Goal: Information Seeking & Learning: Check status

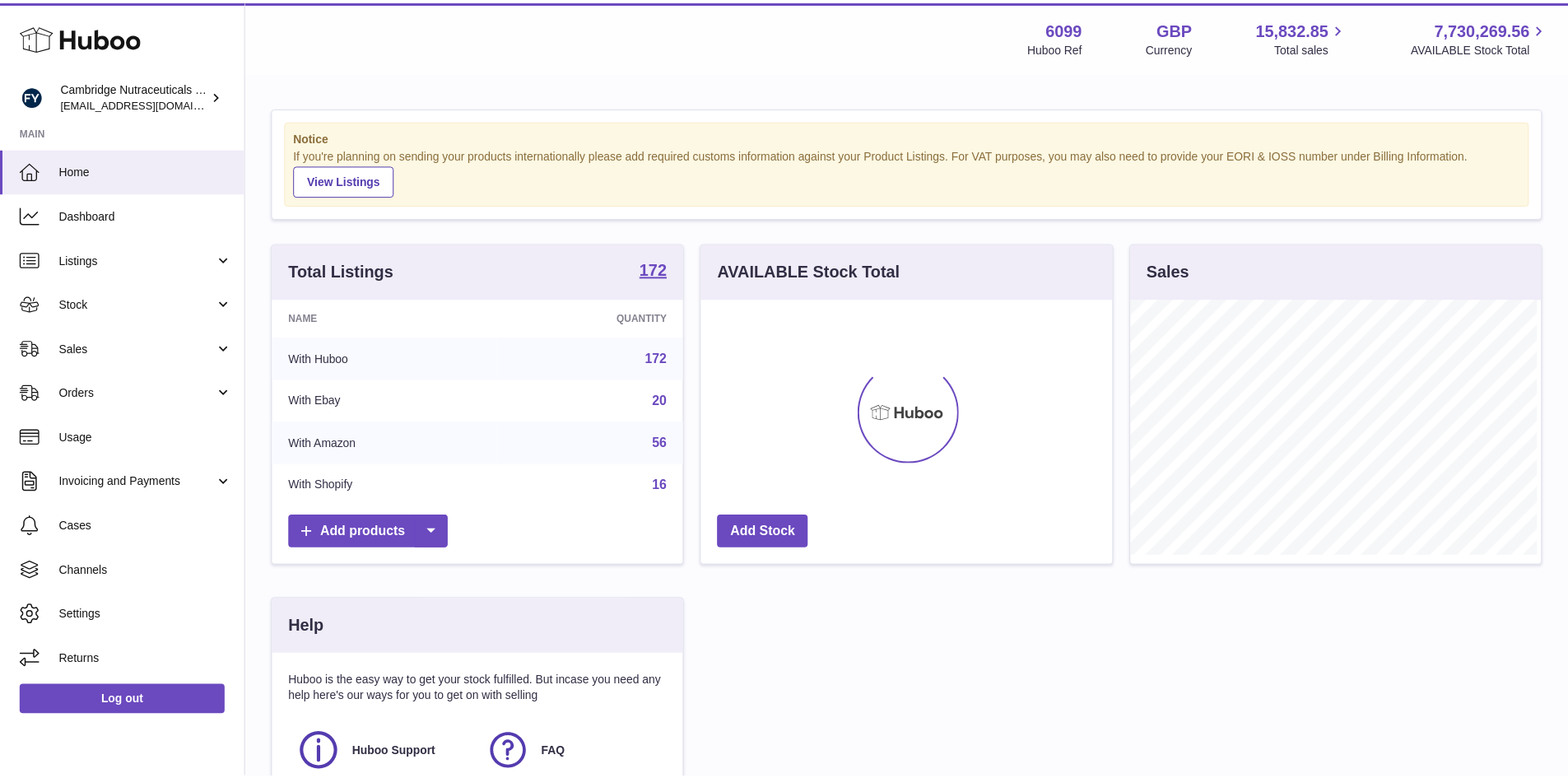
scroll to position [257, 415]
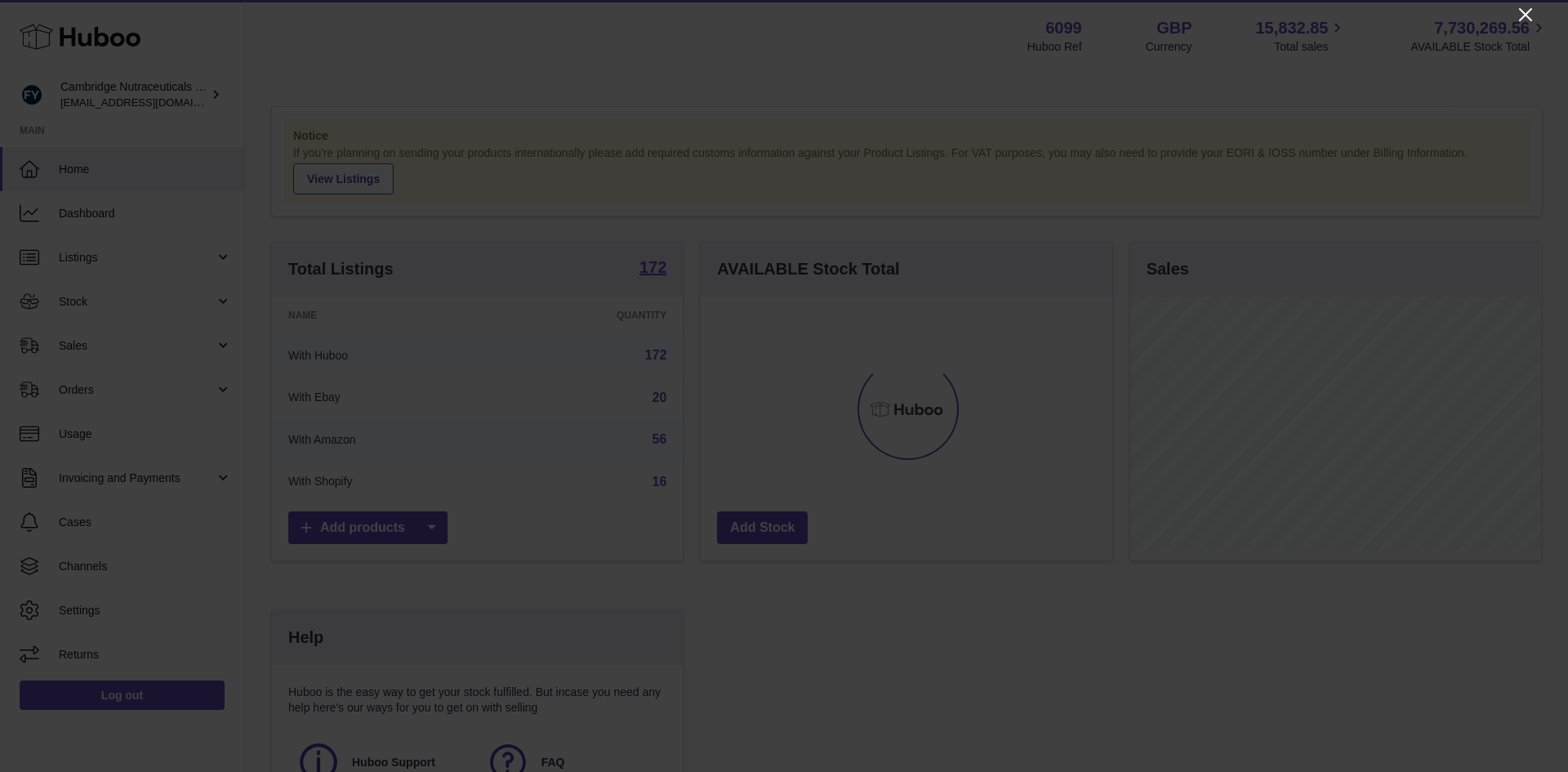
click at [1530, 14] on icon "Close" at bounding box center [1526, 14] width 19 height 19
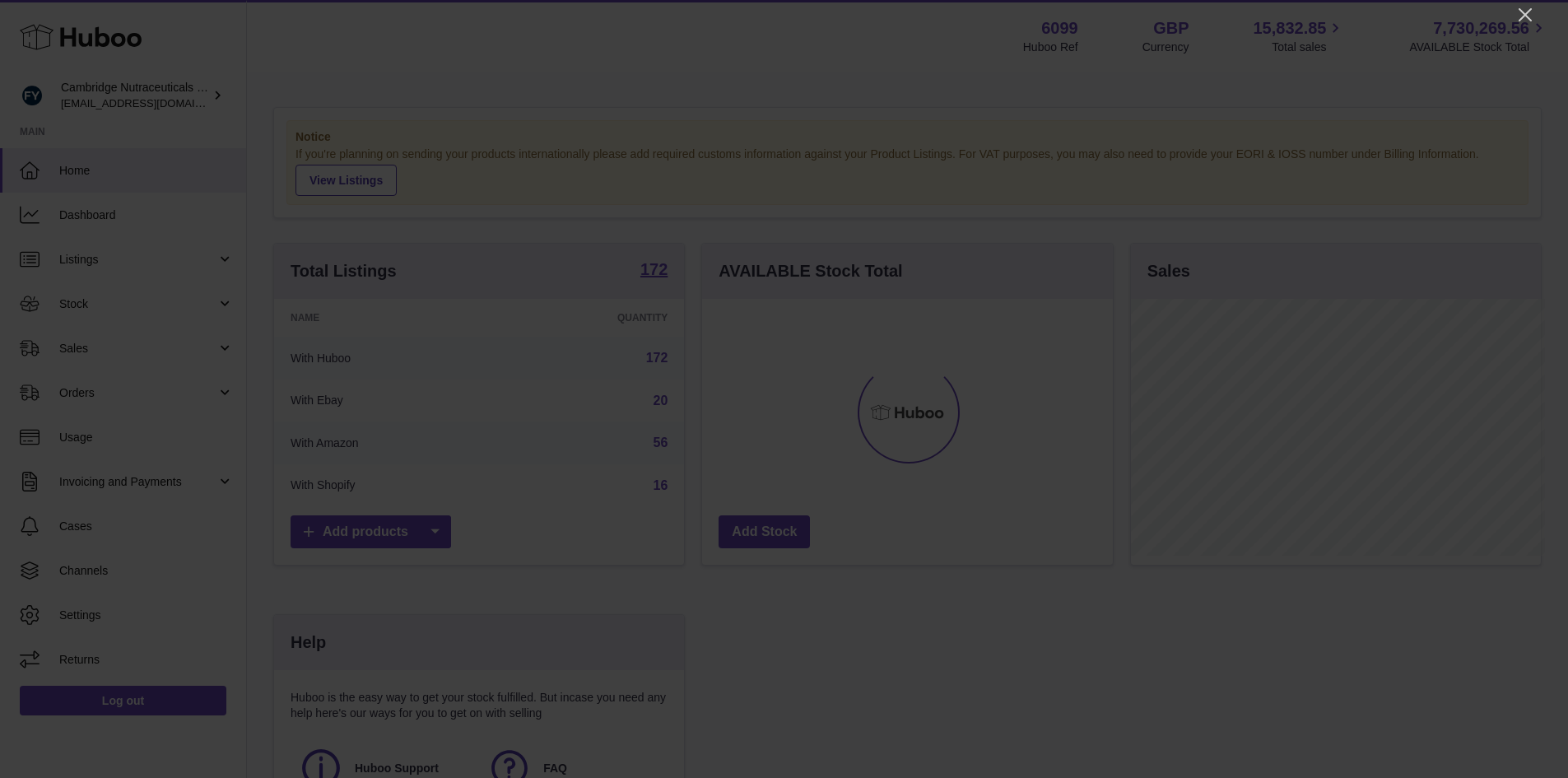
scroll to position [822713, 822733]
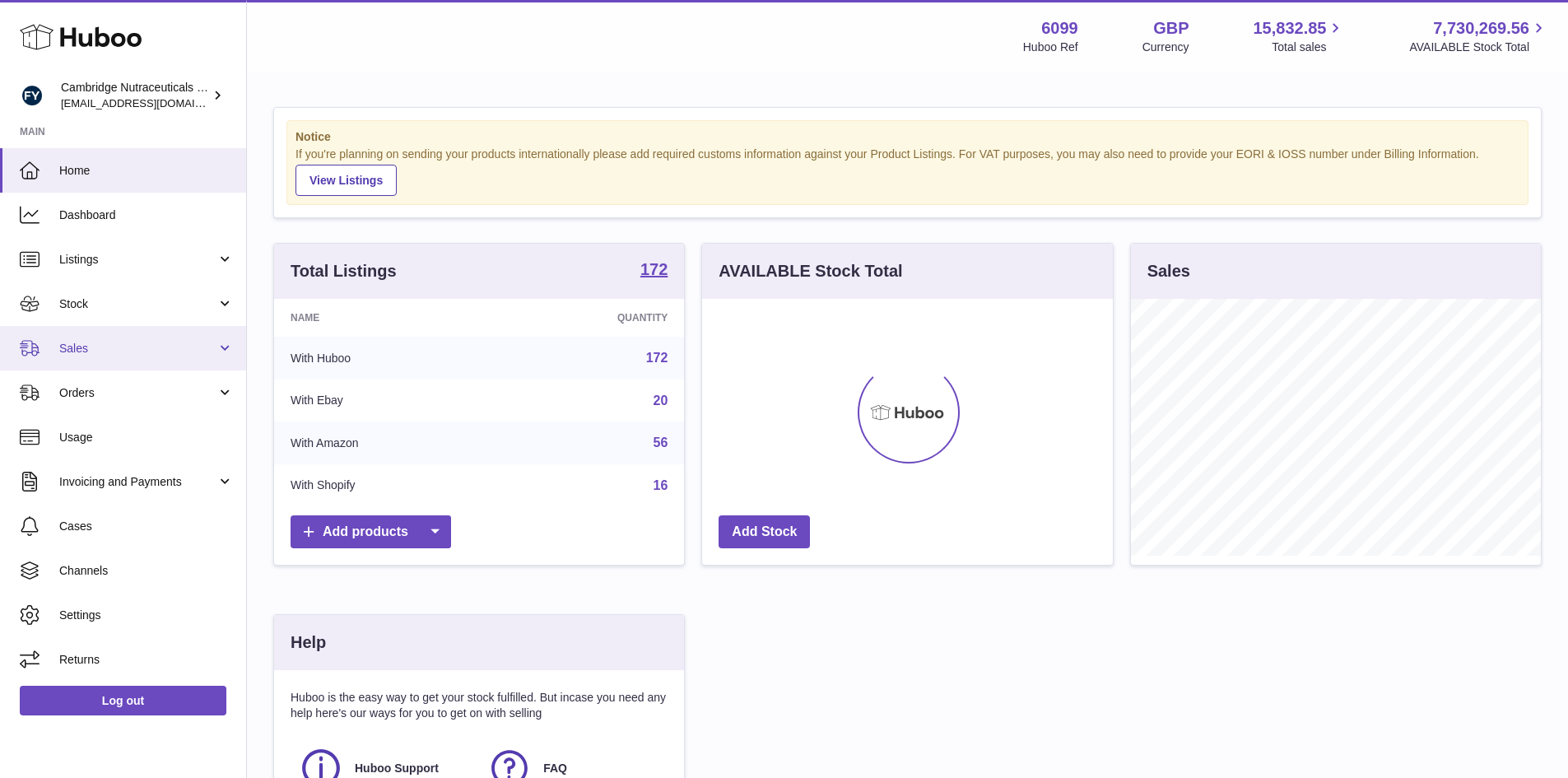
click at [147, 341] on span "Sales" at bounding box center [138, 348] width 158 height 16
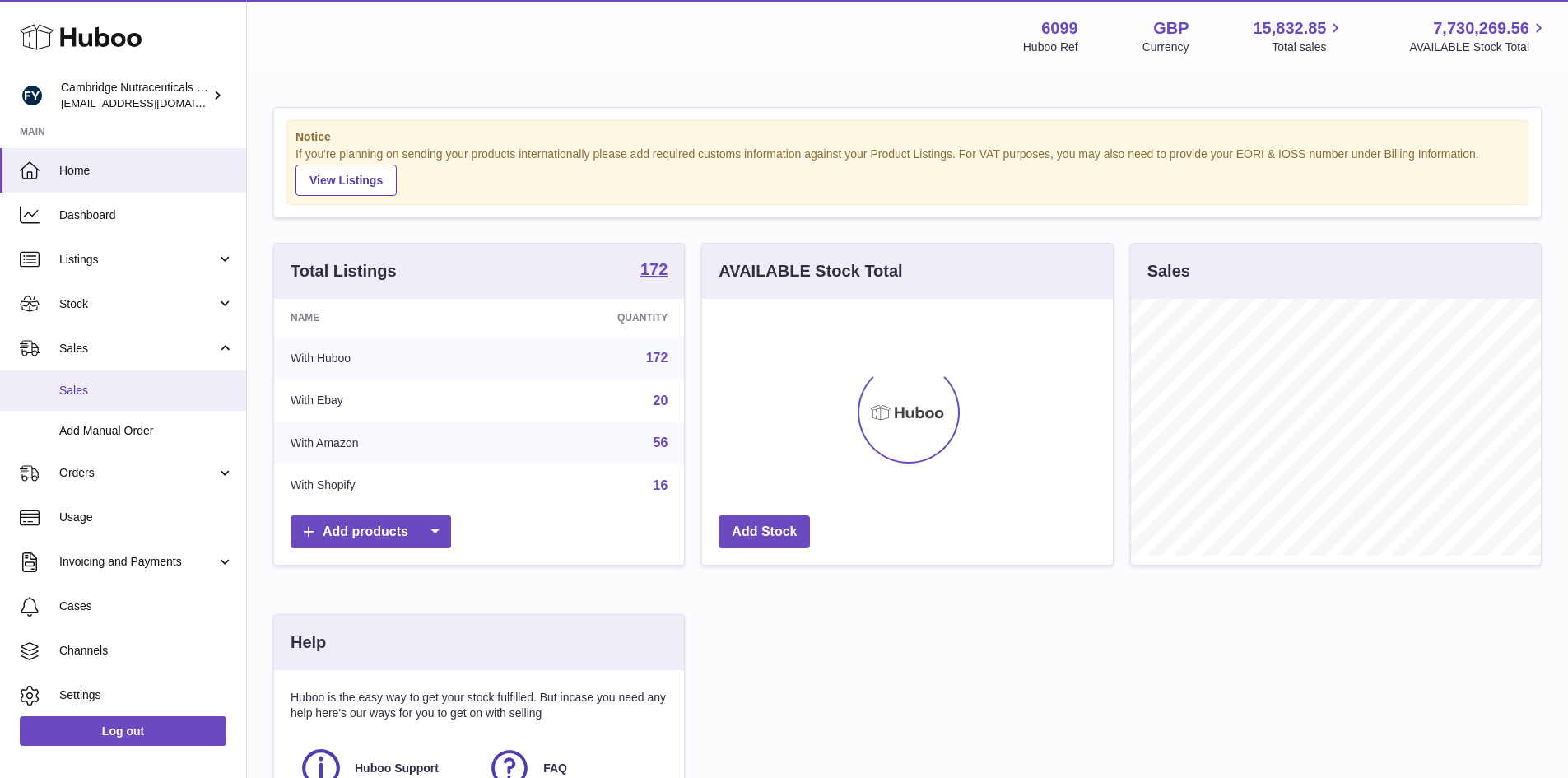
click at [149, 384] on span "Sales" at bounding box center [146, 391] width 174 height 16
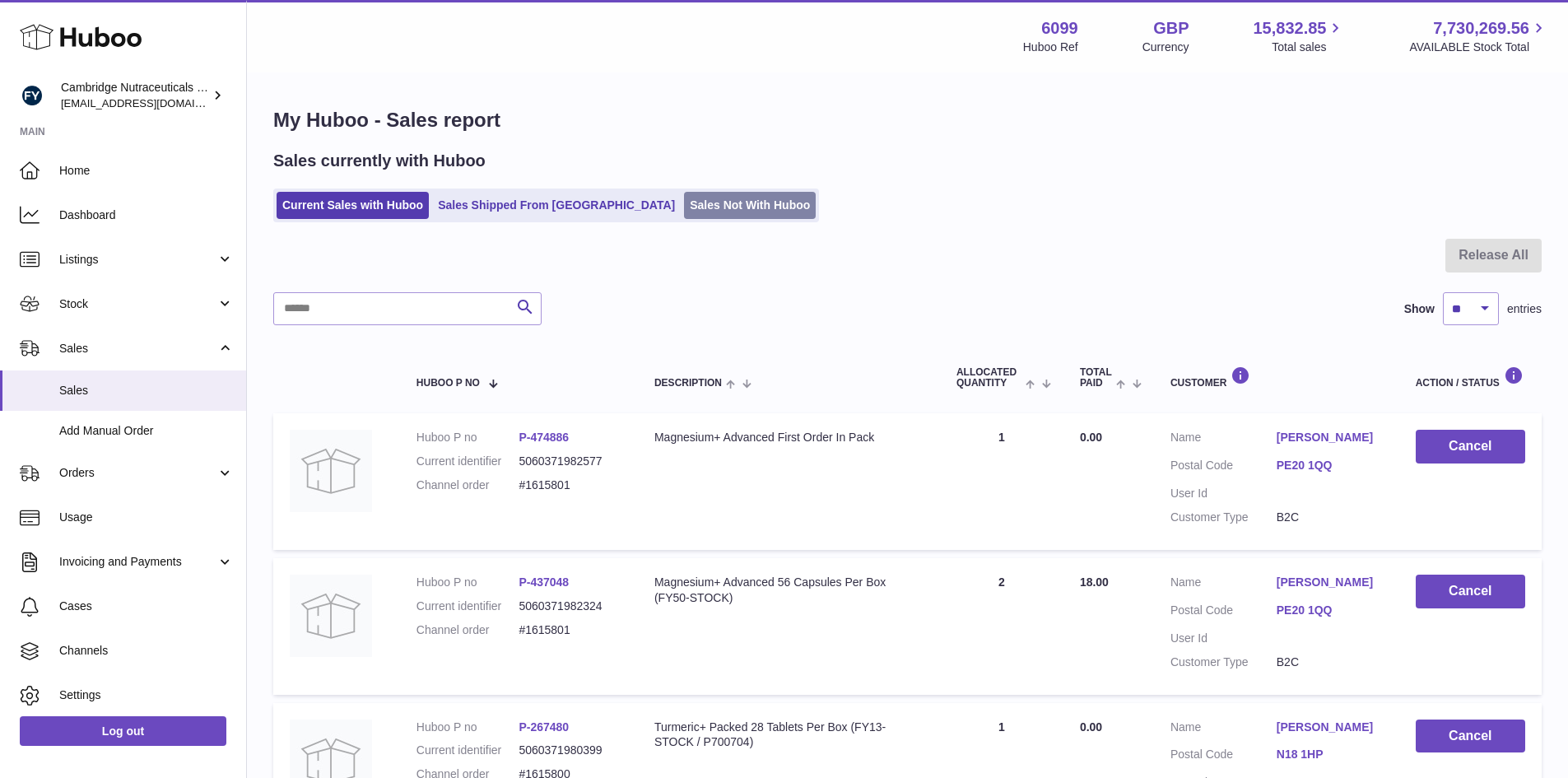
click at [684, 204] on link "Sales Not With Huboo" at bounding box center [749, 205] width 131 height 27
